Goal: Navigation & Orientation: Find specific page/section

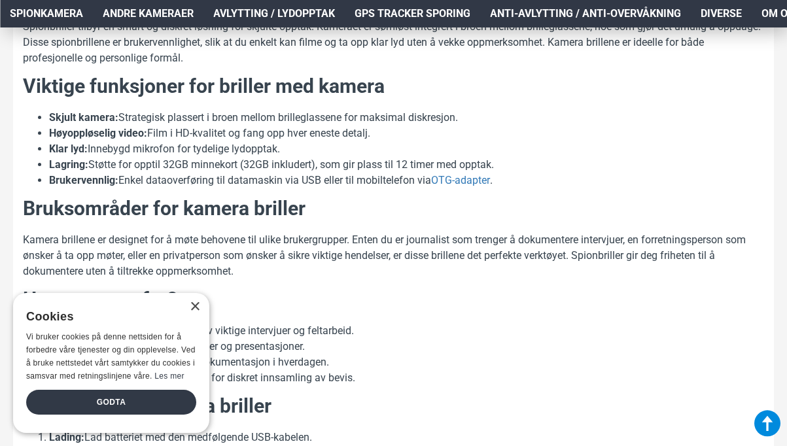
scroll to position [765, 0]
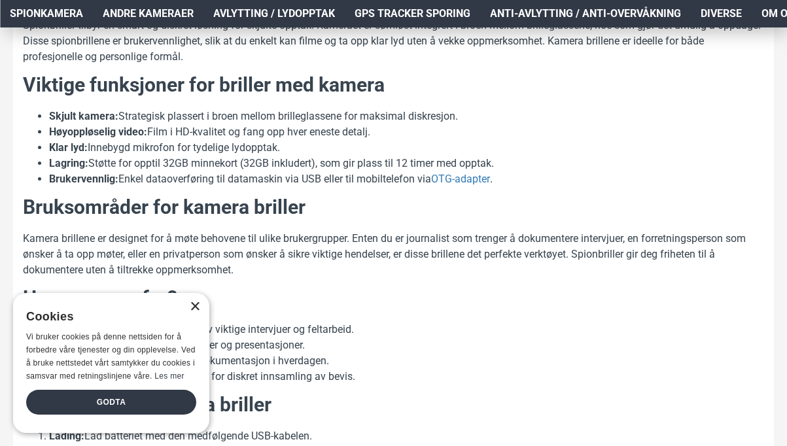
click at [192, 303] on div "×" at bounding box center [195, 307] width 10 height 10
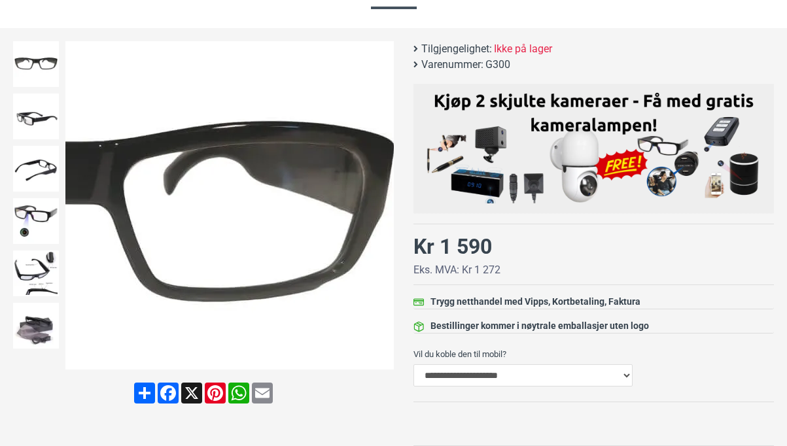
scroll to position [0, 0]
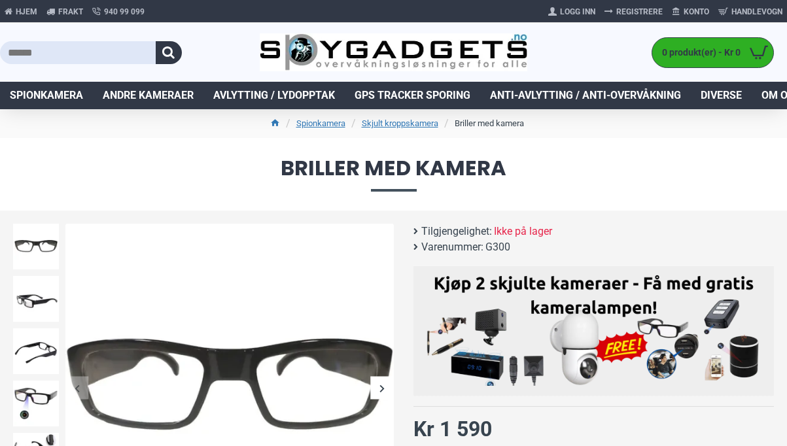
click at [381, 386] on div "Next slide" at bounding box center [382, 388] width 23 height 23
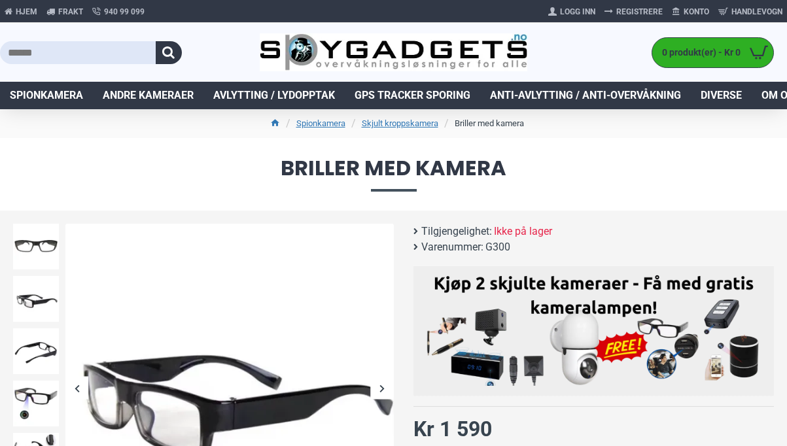
click at [381, 386] on div "Next slide" at bounding box center [382, 388] width 23 height 23
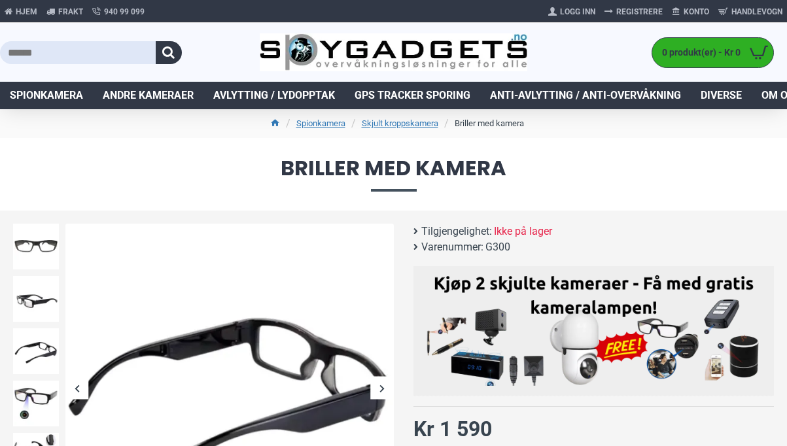
click at [381, 386] on div "Next slide" at bounding box center [382, 388] width 23 height 23
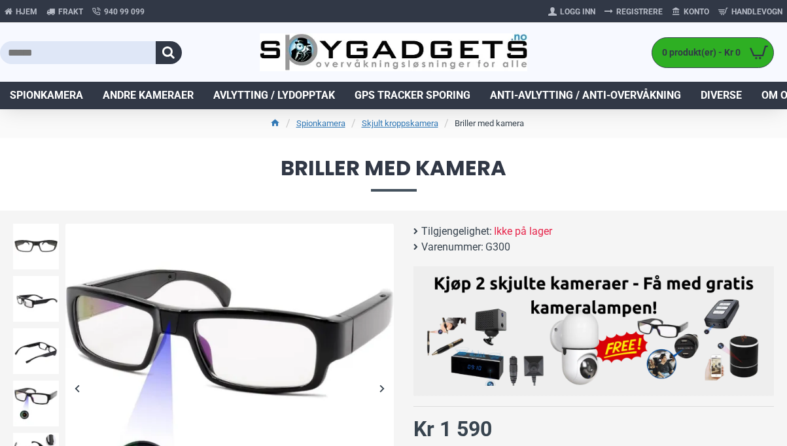
click at [381, 386] on div "Next slide" at bounding box center [382, 388] width 23 height 23
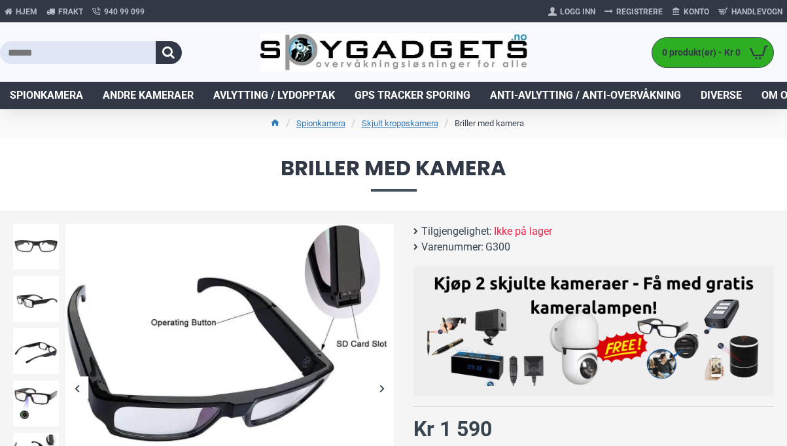
click at [381, 386] on div "Next slide" at bounding box center [382, 388] width 23 height 23
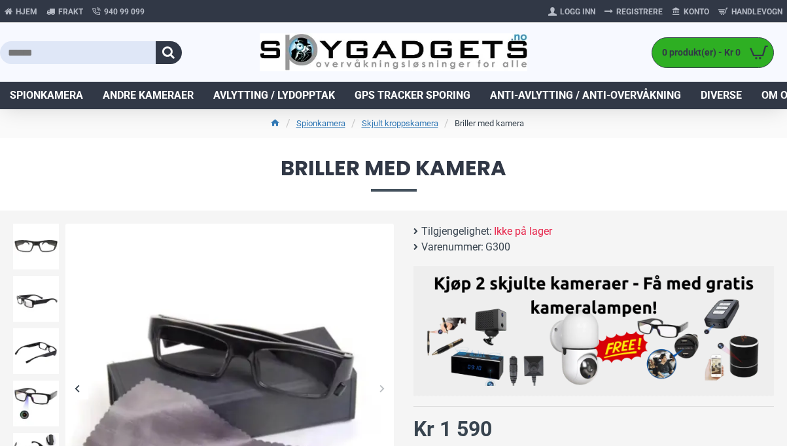
click at [381, 386] on div "Next slide" at bounding box center [382, 388] width 23 height 23
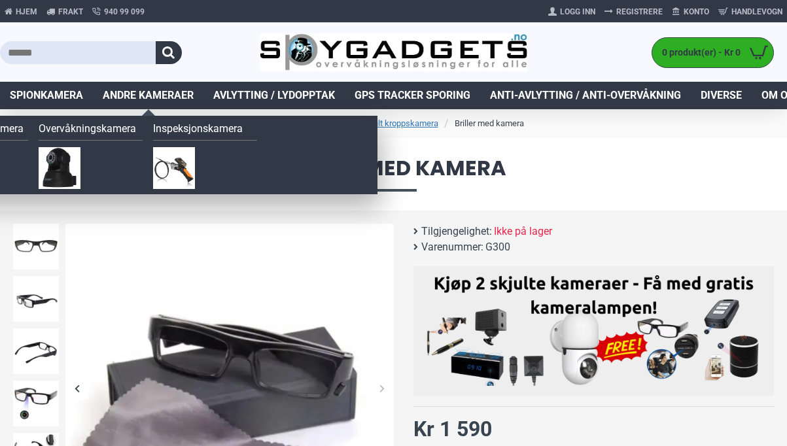
click at [164, 94] on span "Andre kameraer" at bounding box center [148, 96] width 91 height 16
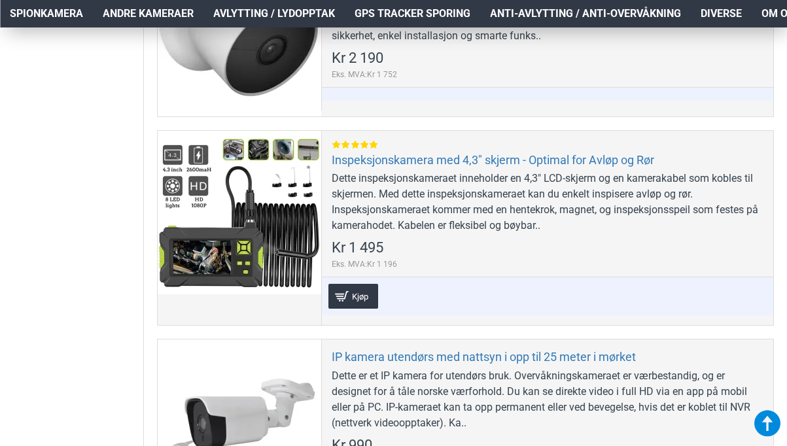
scroll to position [1366, 0]
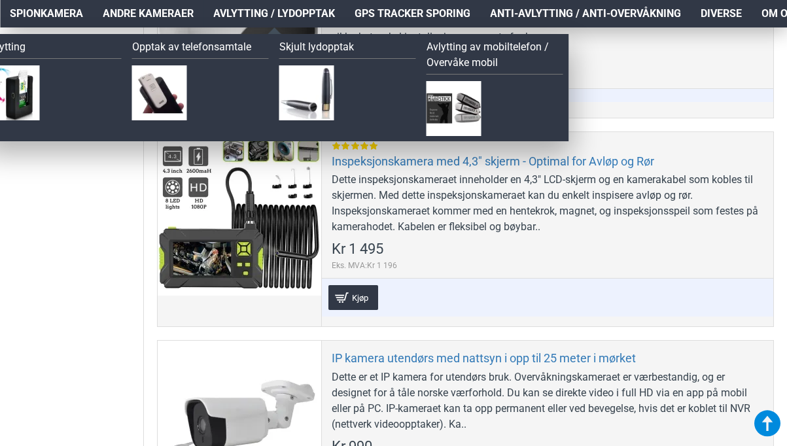
click at [284, 14] on span "Avlytting / Lydopptak" at bounding box center [274, 14] width 122 height 16
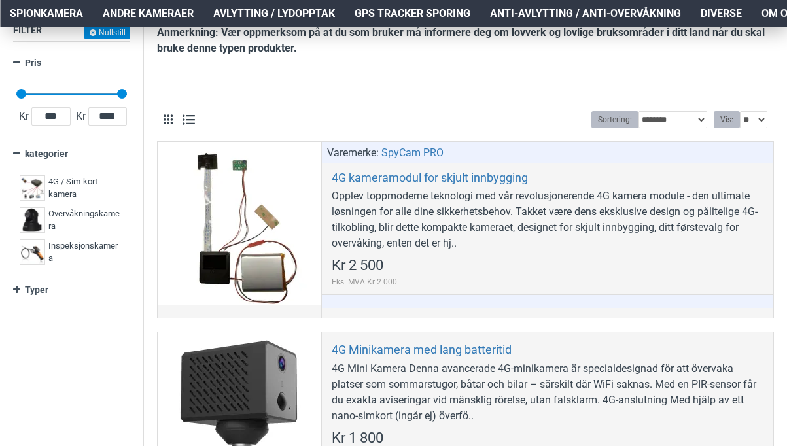
scroll to position [0, 0]
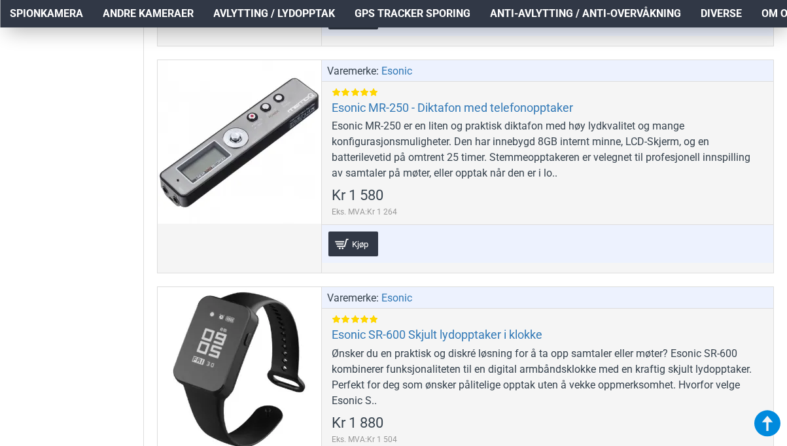
scroll to position [1889, 0]
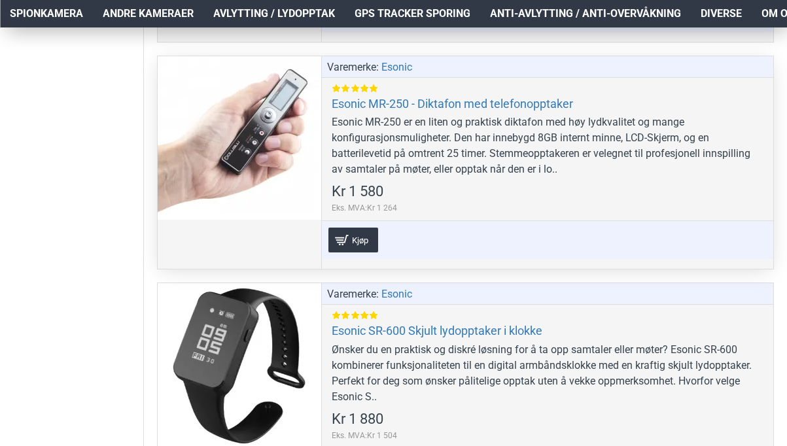
click at [494, 172] on div "Esonic MR-250 er en liten og praktisk diktafon med høy lydkvalitet og mange kon…" at bounding box center [548, 145] width 432 height 63
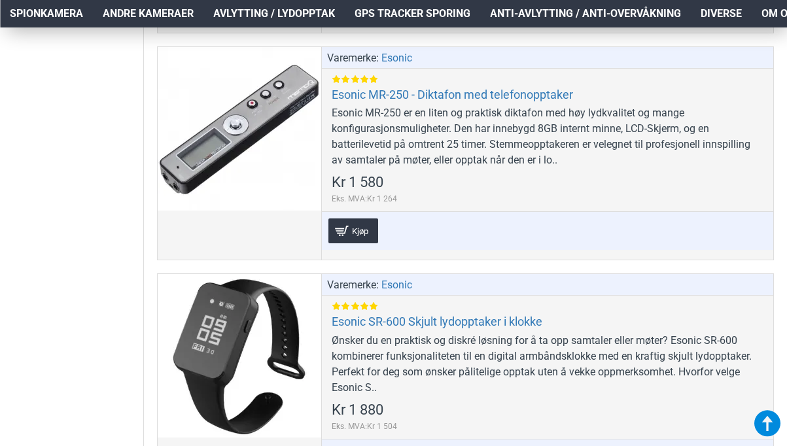
scroll to position [1872, 0]
